Goal: Transaction & Acquisition: Subscribe to service/newsletter

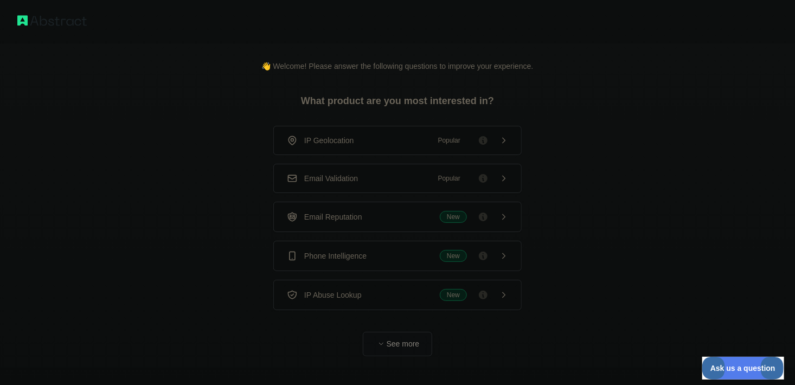
click at [401, 340] on button "See more" at bounding box center [397, 344] width 69 height 24
click at [394, 257] on div "Phone Intelligence New" at bounding box center [397, 256] width 221 height 12
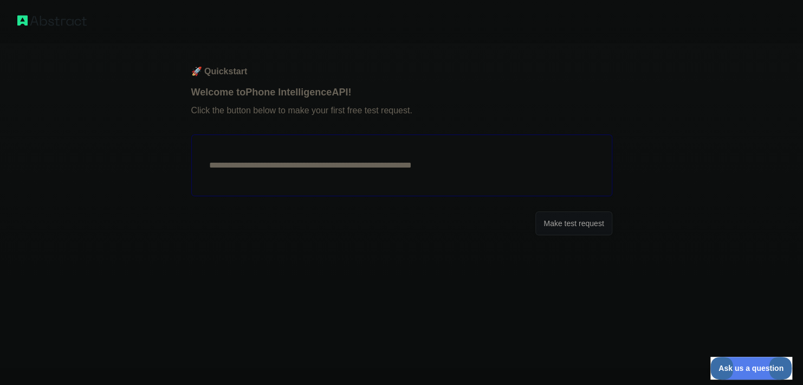
click at [574, 233] on button "Make test request" at bounding box center [574, 223] width 76 height 24
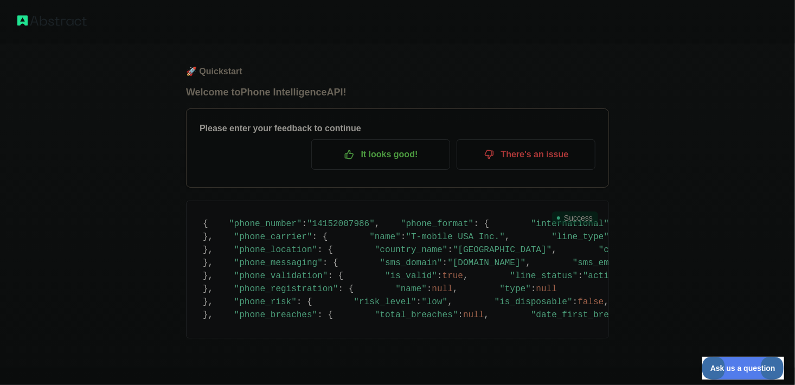
scroll to position [490, 0]
click at [27, 25] on img at bounding box center [51, 20] width 69 height 15
click at [25, 18] on img at bounding box center [51, 20] width 69 height 15
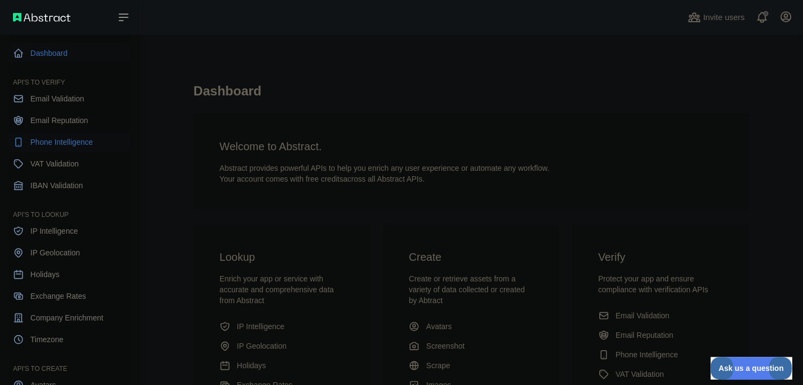
click at [38, 145] on span "Phone Intelligence" at bounding box center [61, 142] width 62 height 11
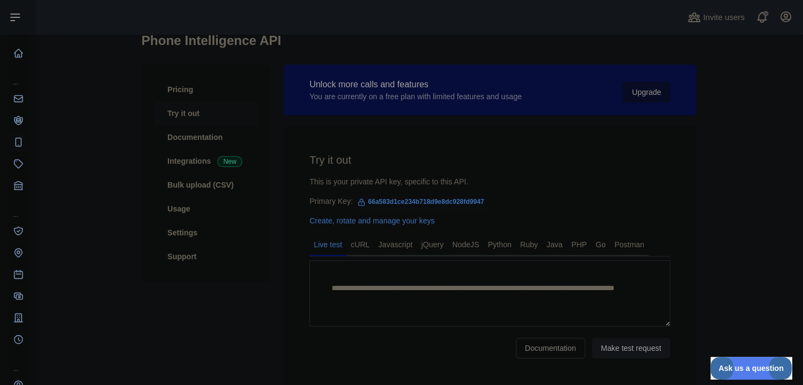
scroll to position [54, 0]
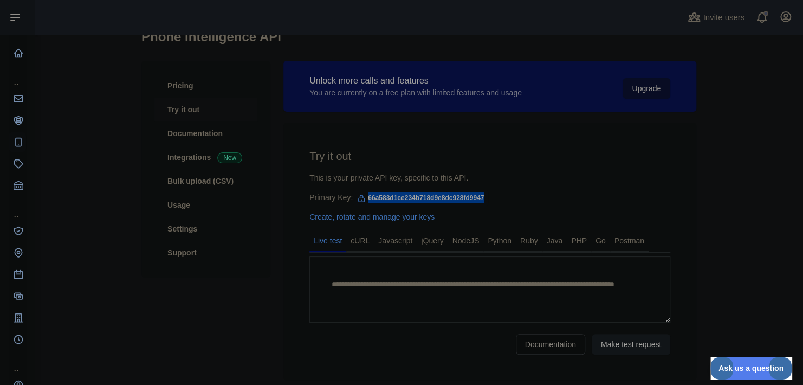
drag, startPoint x: 493, startPoint y: 199, endPoint x: 359, endPoint y: 204, distance: 134.6
click at [359, 203] on div "Primary Key: 66a583d1ce234b718d9e8dc928fd9947" at bounding box center [490, 197] width 361 height 11
copy span "66a583d1ce234b718d9e8dc928fd9947"
